Goal: Task Accomplishment & Management: Use online tool/utility

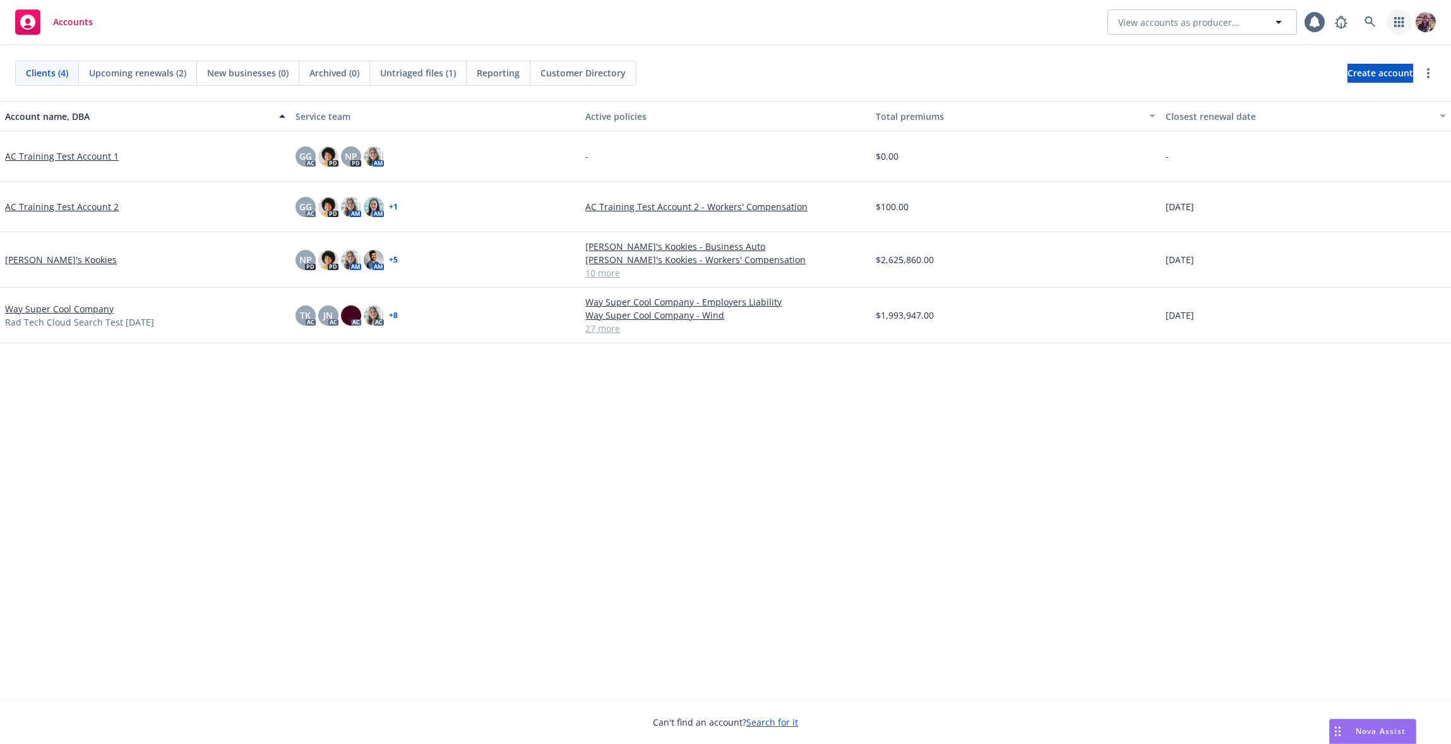
click at [1409, 21] on link "button" at bounding box center [1398, 21] width 25 height 25
click at [1274, 77] on link "Coverage Gap Analysis Analyze coverage gaps" at bounding box center [1308, 90] width 191 height 30
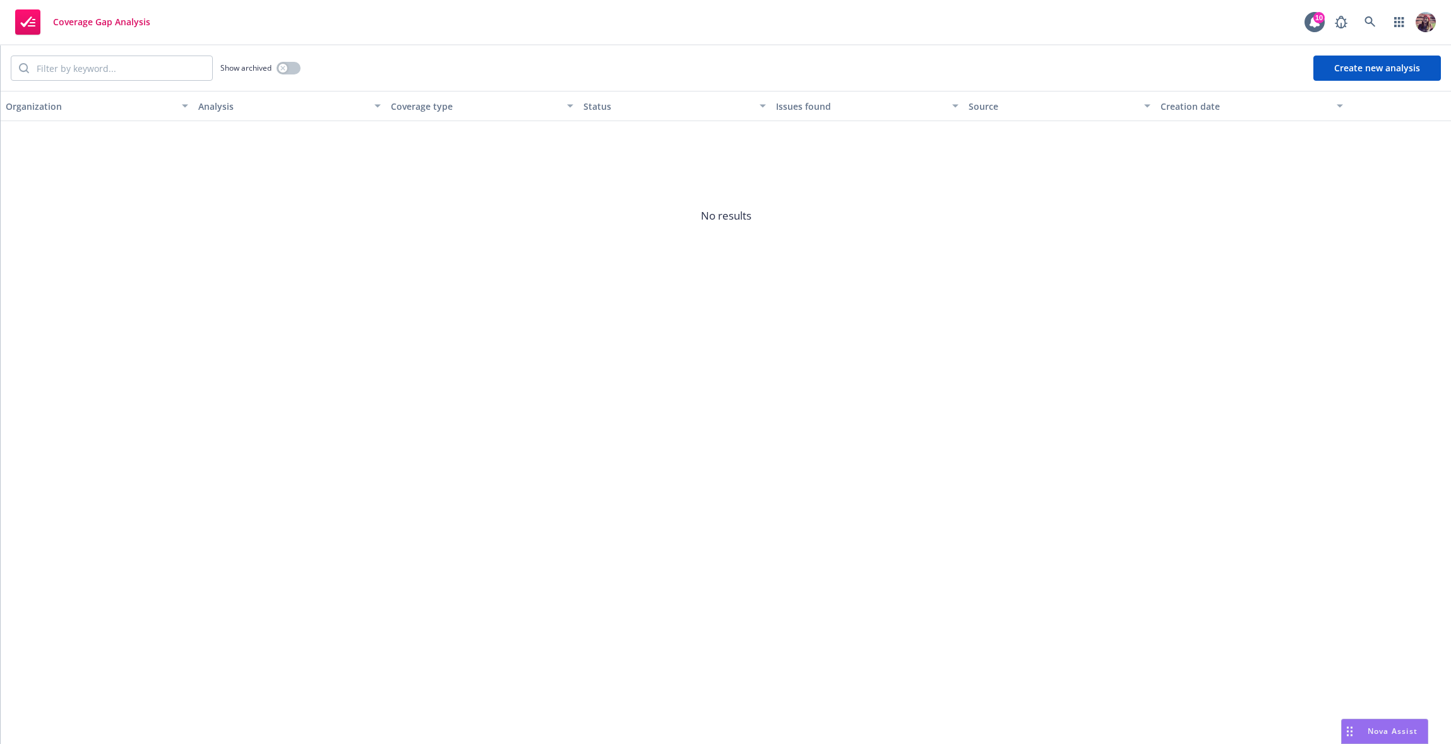
click at [1347, 60] on button "Create new analysis" at bounding box center [1377, 68] width 128 height 25
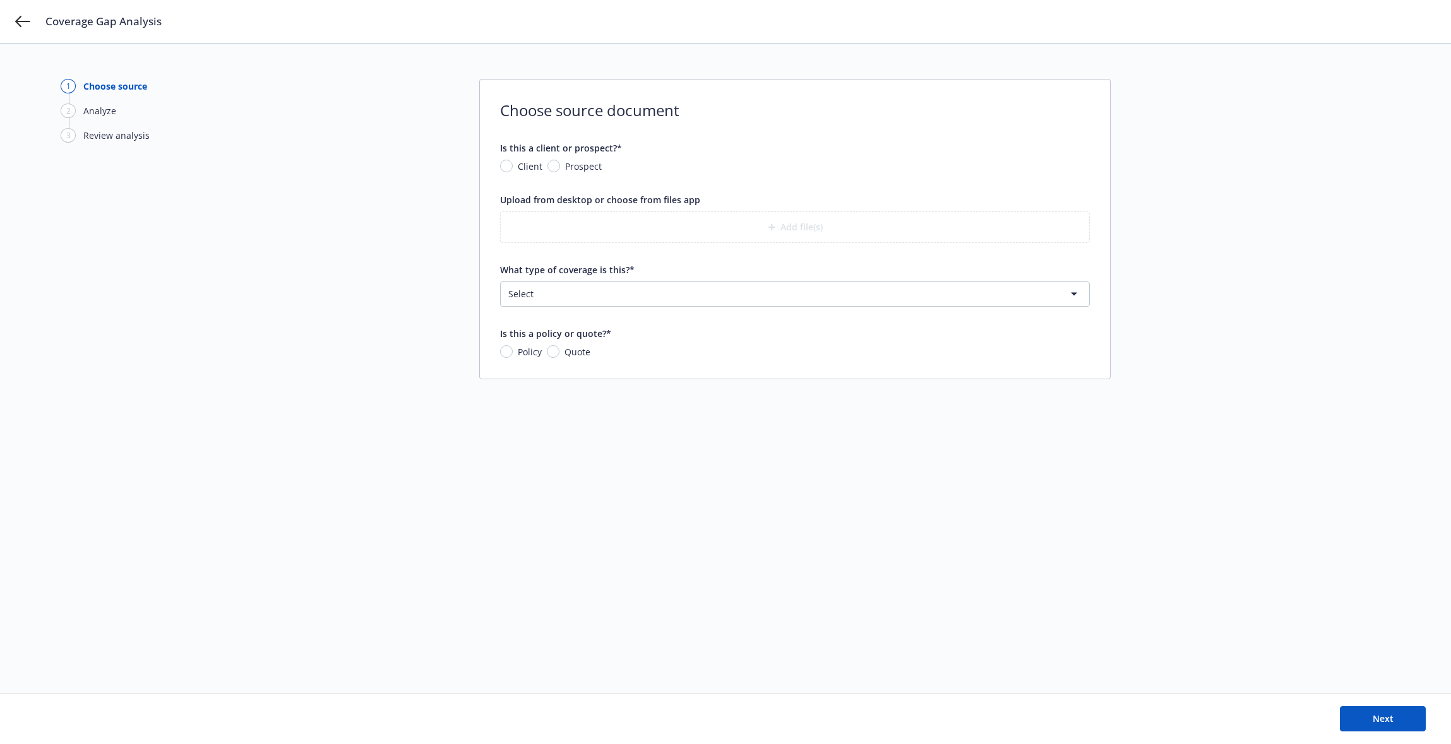
click at [909, 293] on html "Coverage Gap Analysis 1 Choose source 2 Analyze 3 Review analysis Choose source…" at bounding box center [725, 372] width 1451 height 744
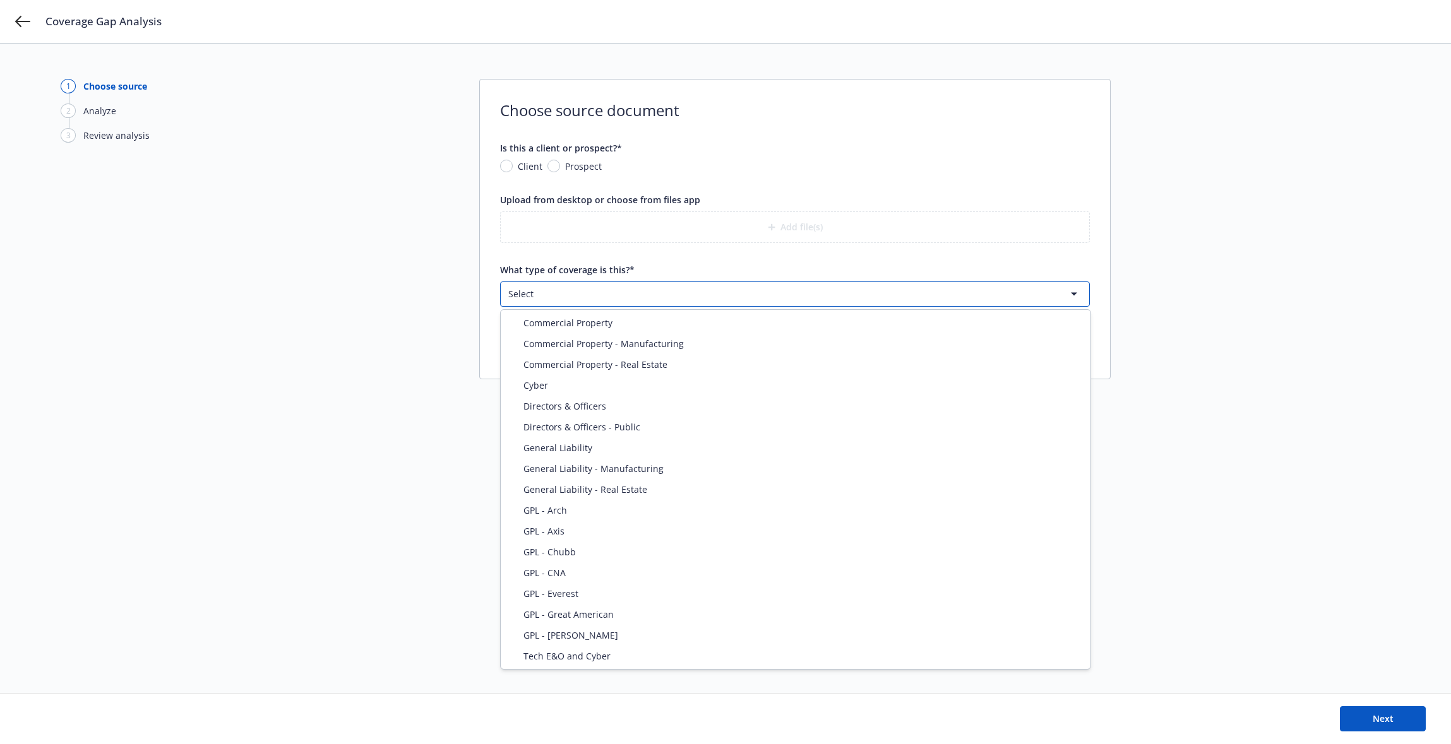
click at [359, 433] on html "Coverage Gap Analysis 1 Choose source 2 Analyze 3 Review analysis Choose source…" at bounding box center [725, 372] width 1451 height 744
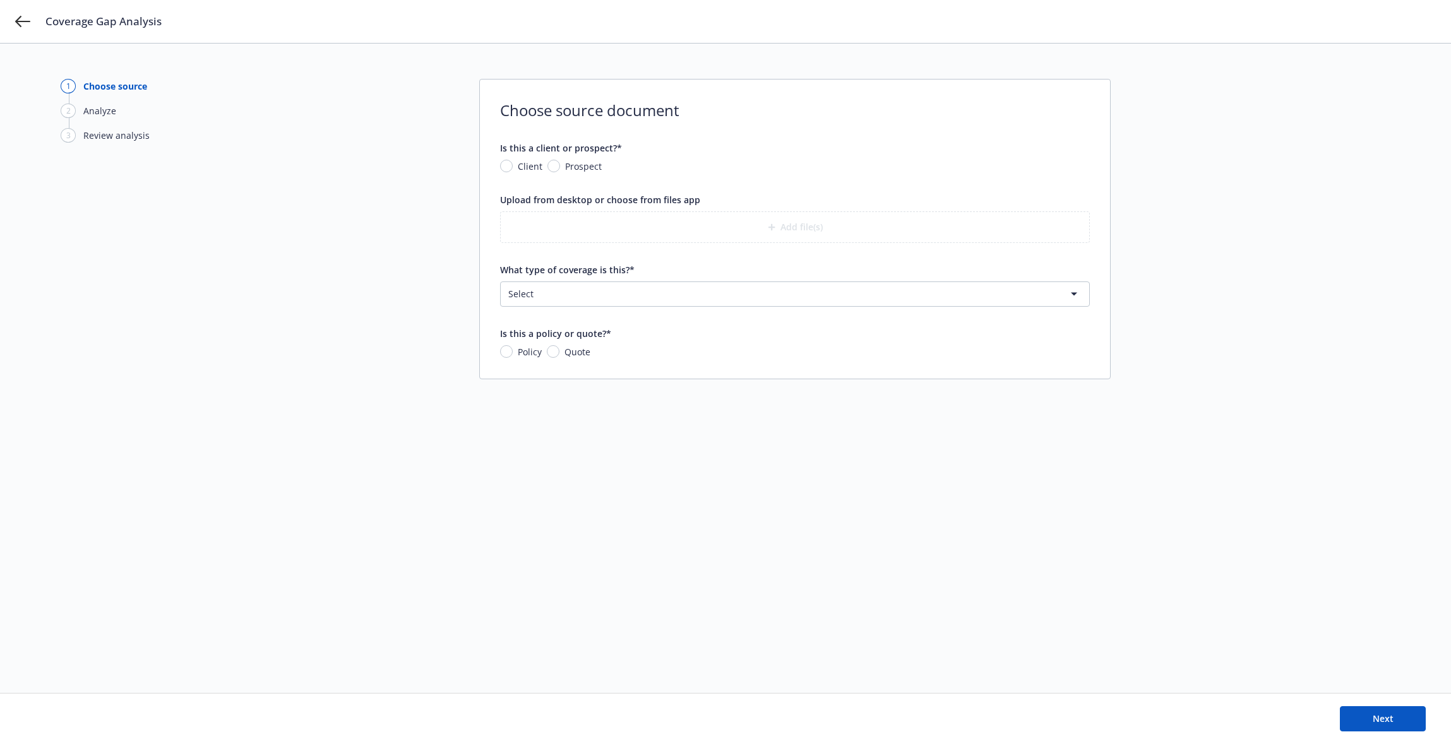
click at [599, 290] on html "Coverage Gap Analysis 1 Choose source 2 Analyze 3 Review analysis Choose source…" at bounding box center [725, 372] width 1451 height 744
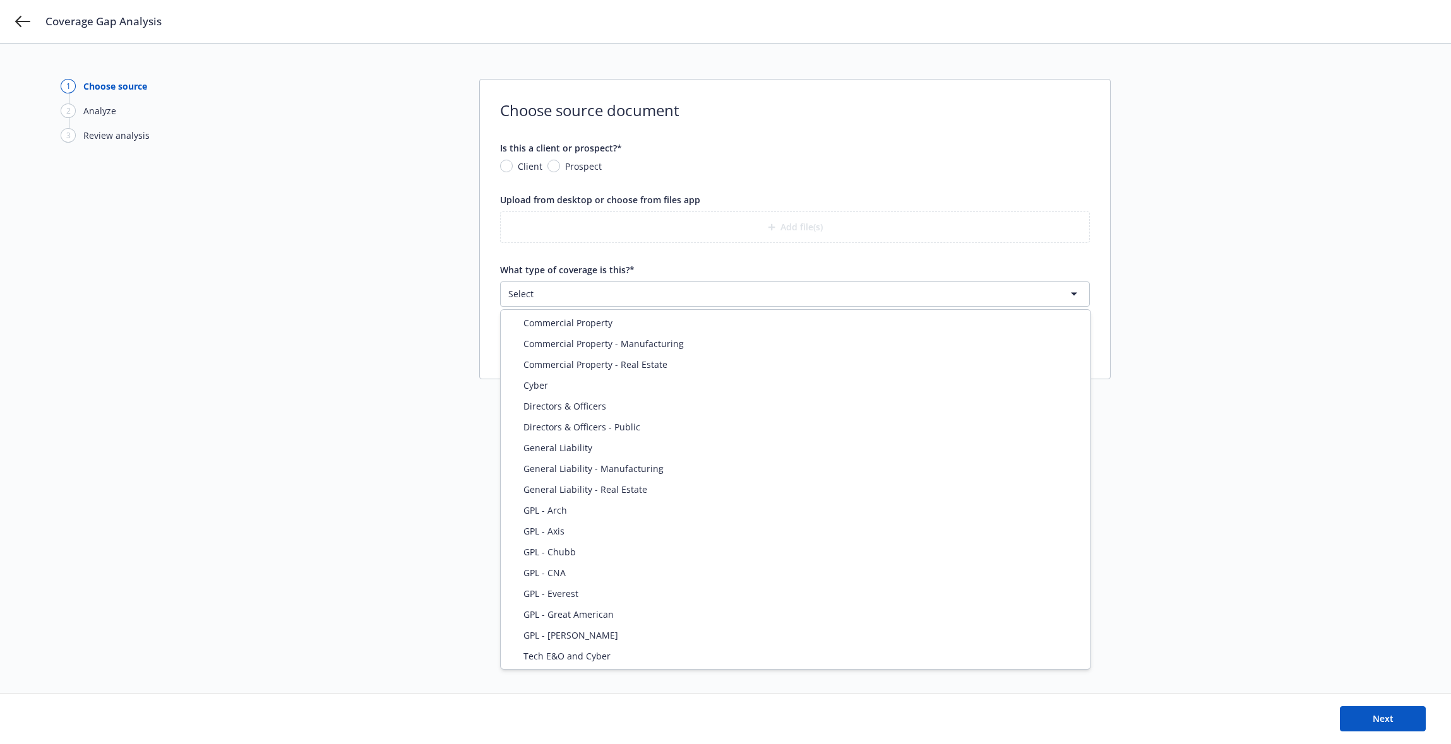
select select "ERRORS_AND_OMISSIONS"
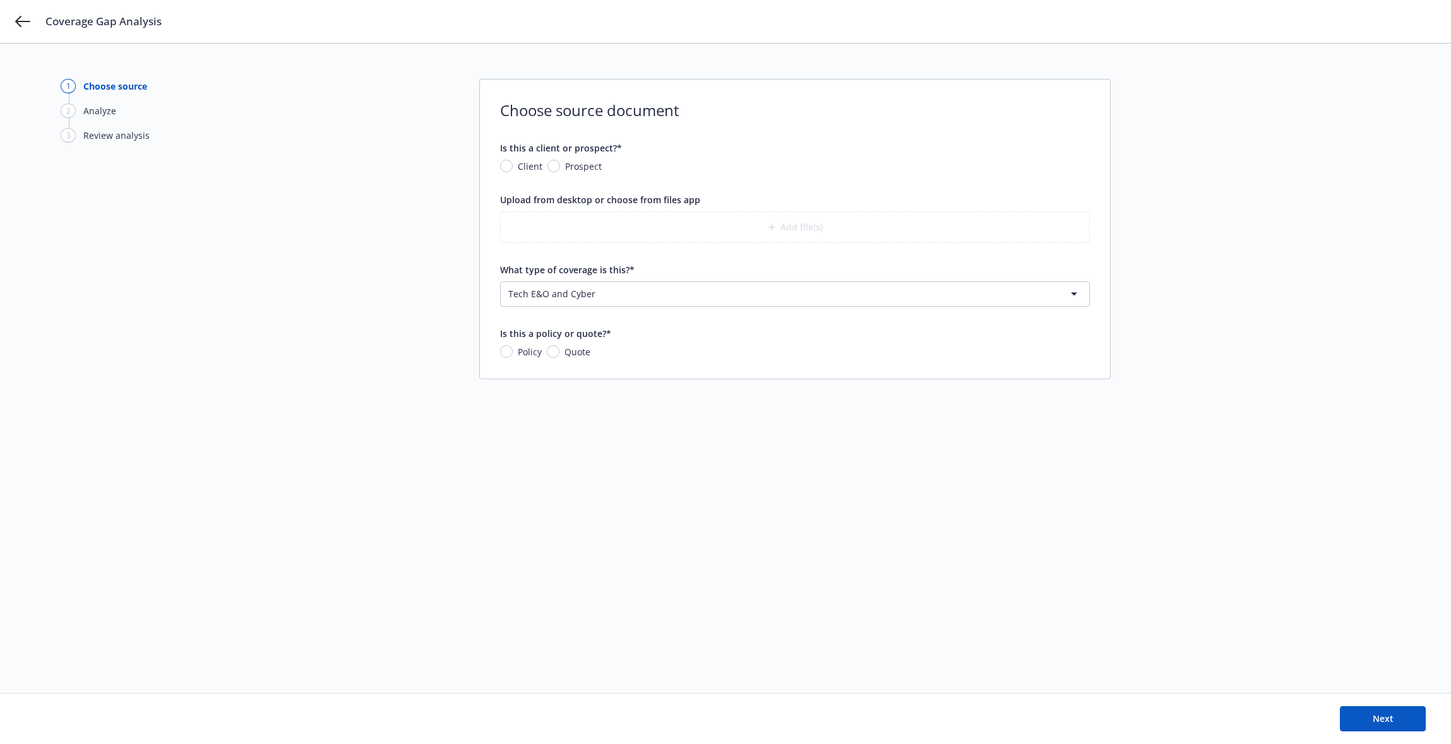
click at [417, 436] on div "1 Choose source 2 Analyze 3 Review analysis Choose source document Is this a cl…" at bounding box center [726, 368] width 1330 height 579
